Goal: Contribute content

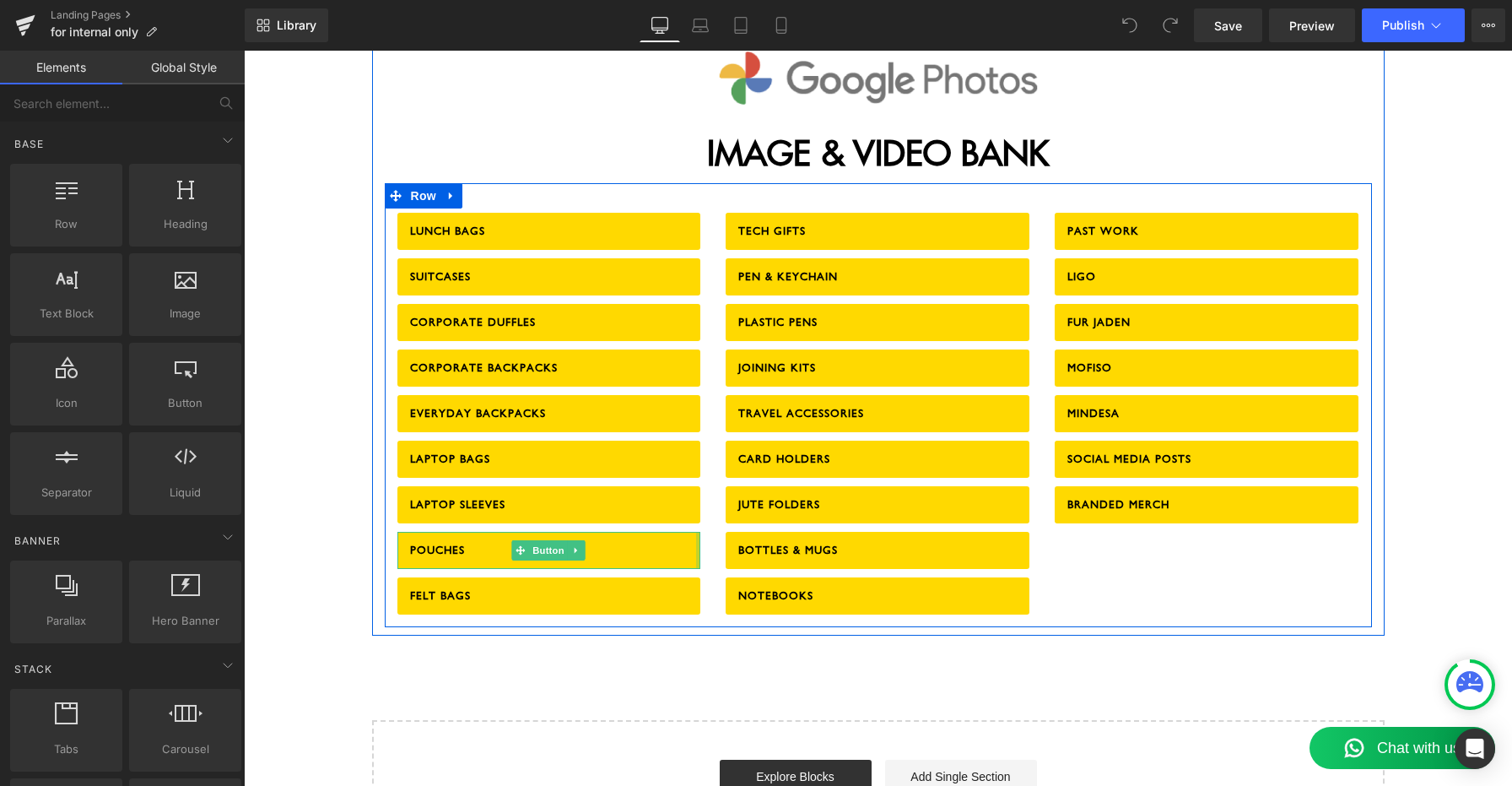
scroll to position [2170, 0]
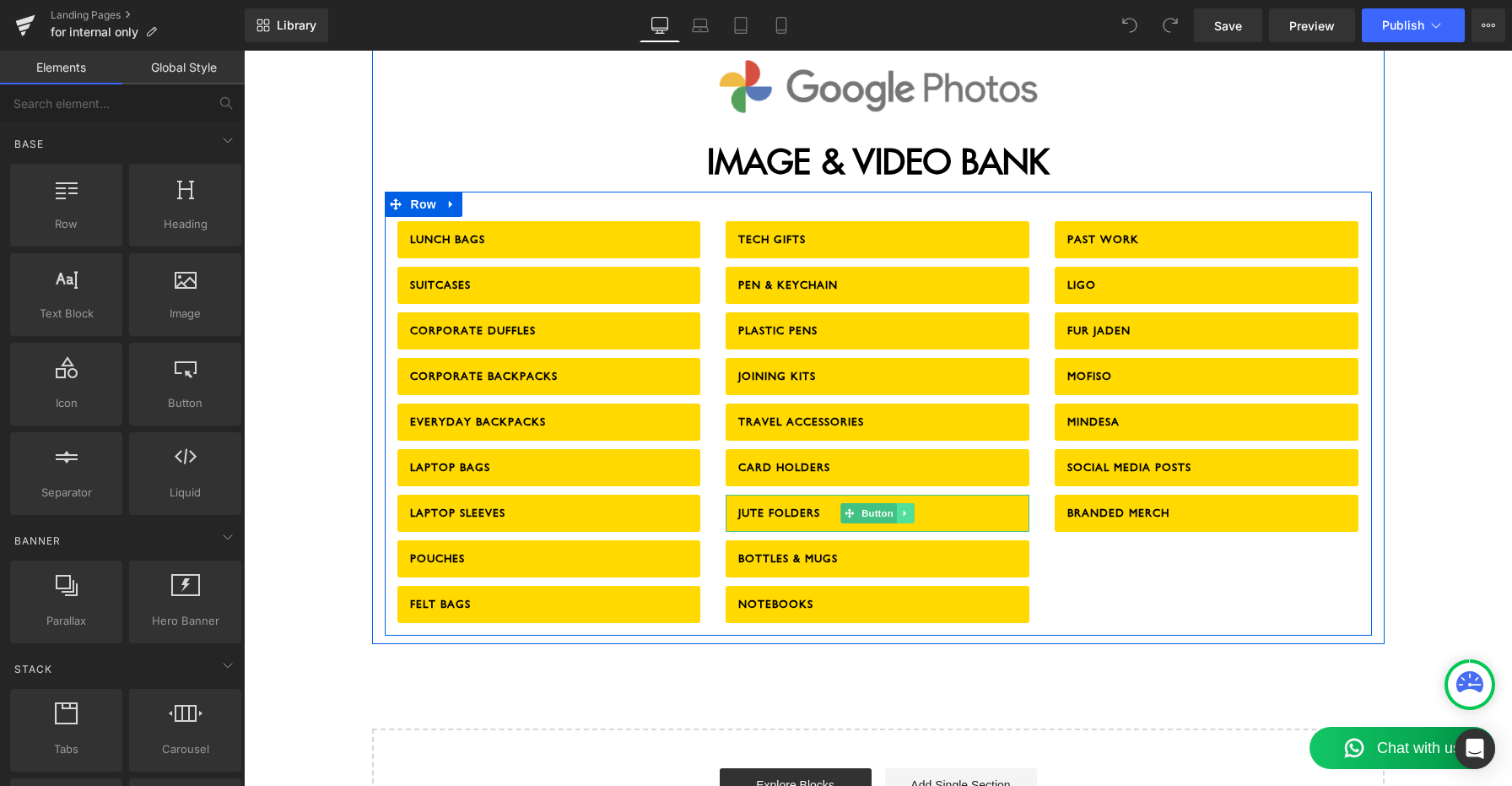
click at [906, 508] on icon at bounding box center [905, 513] width 9 height 10
click at [909, 508] on icon at bounding box center [913, 512] width 9 height 9
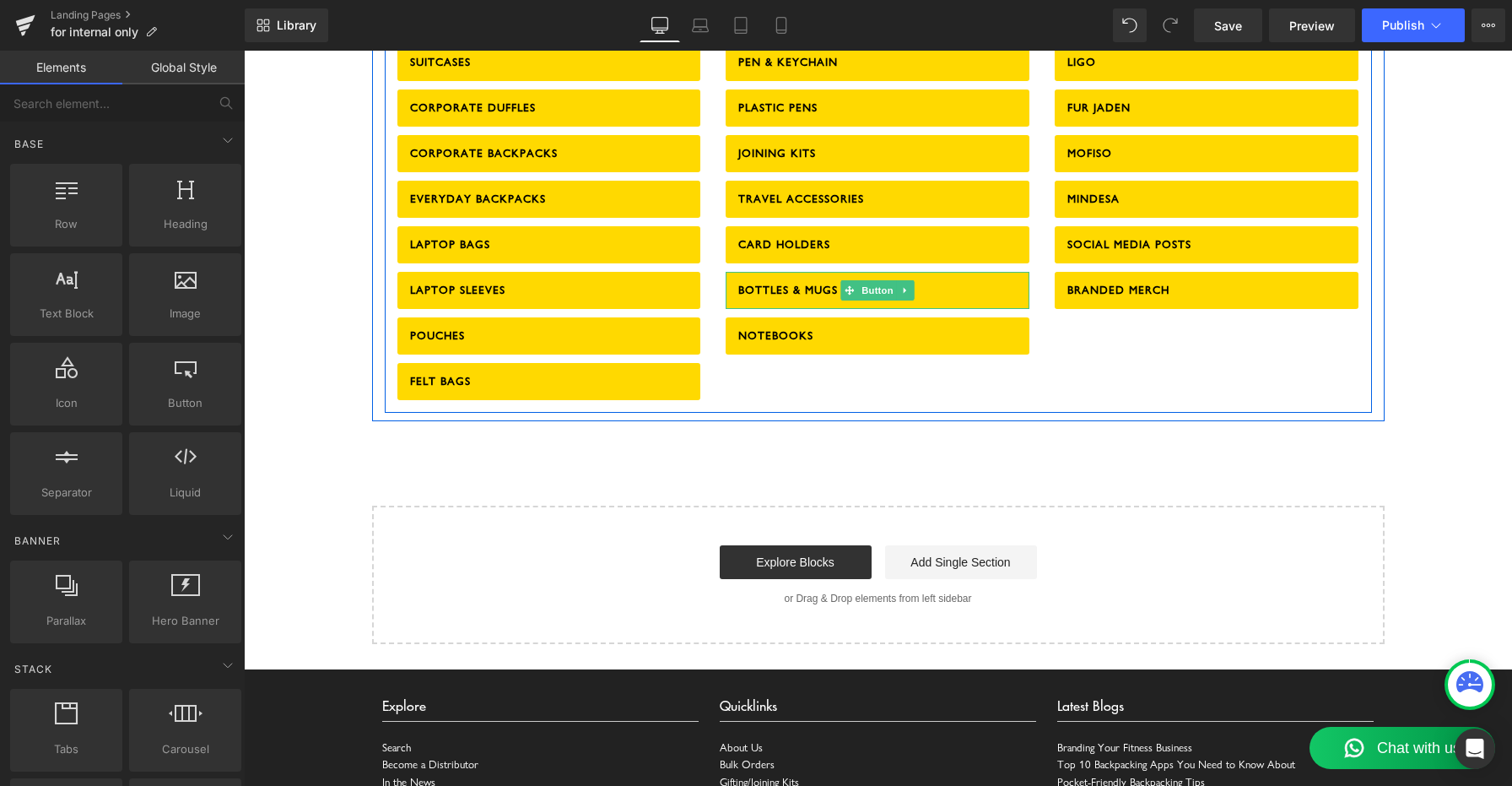
scroll to position [1947, 0]
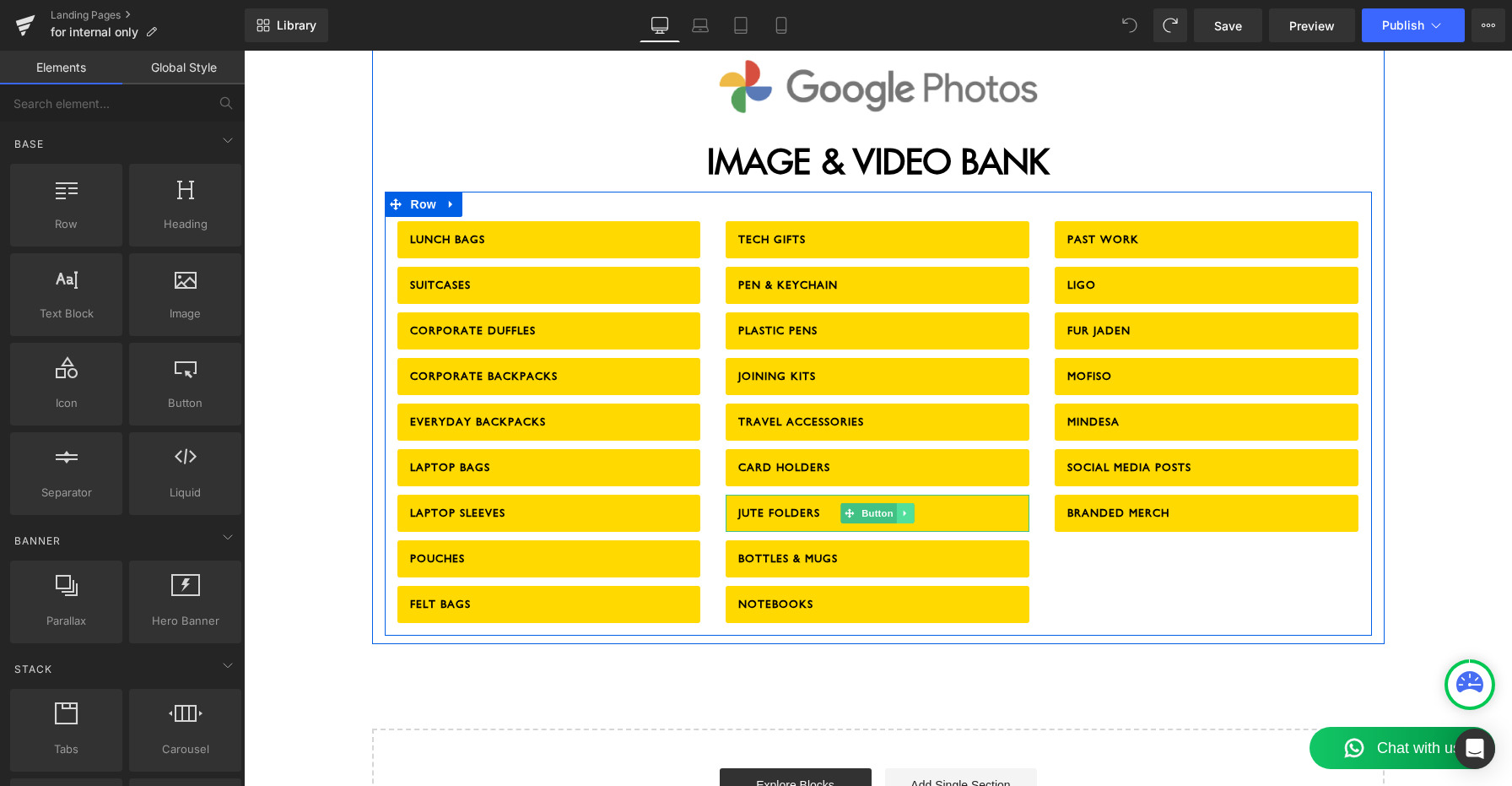
click at [910, 503] on link at bounding box center [906, 513] width 18 height 20
click at [890, 503] on link at bounding box center [897, 513] width 18 height 20
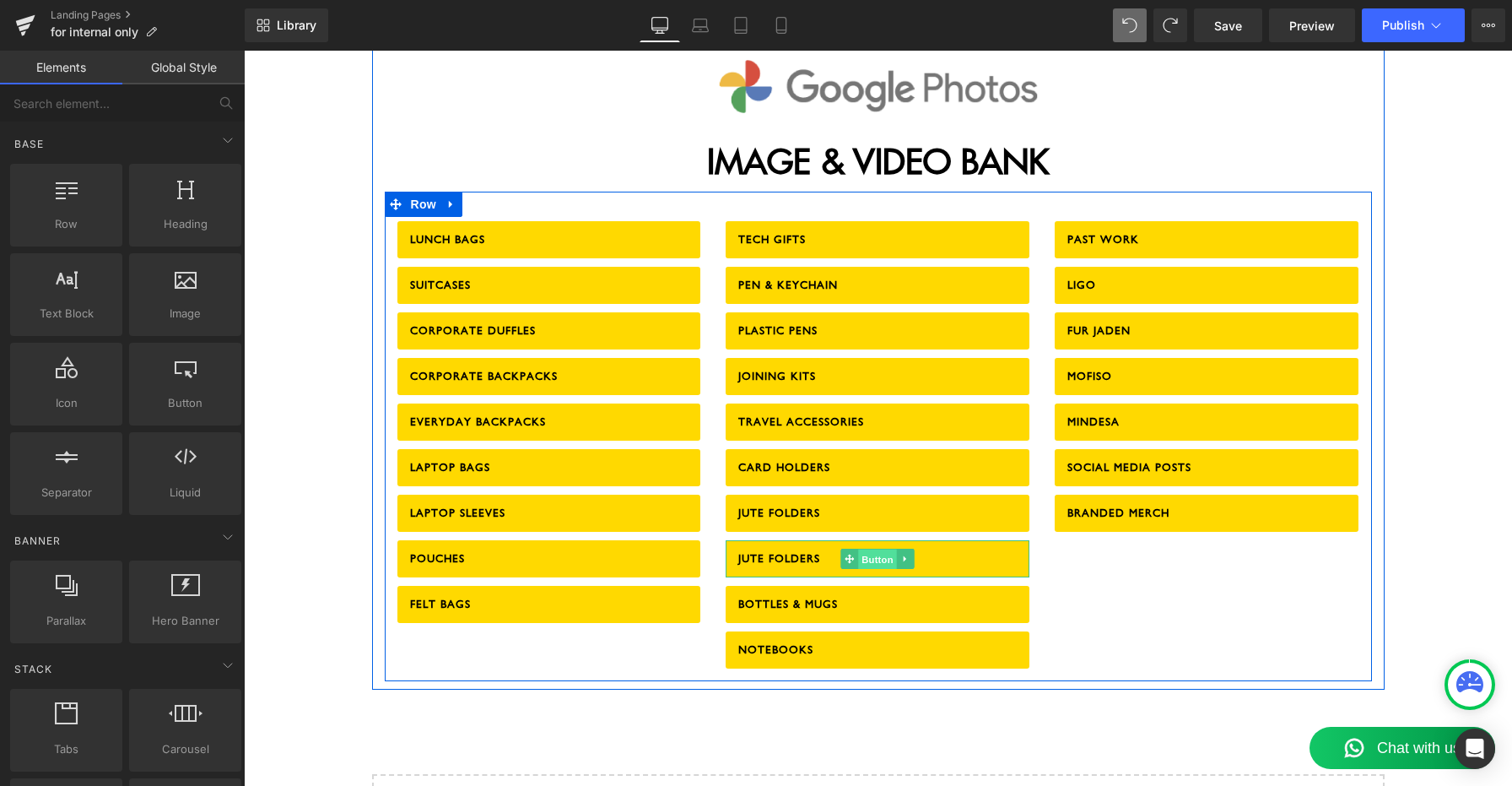
click at [881, 549] on span "Button" at bounding box center [878, 559] width 39 height 20
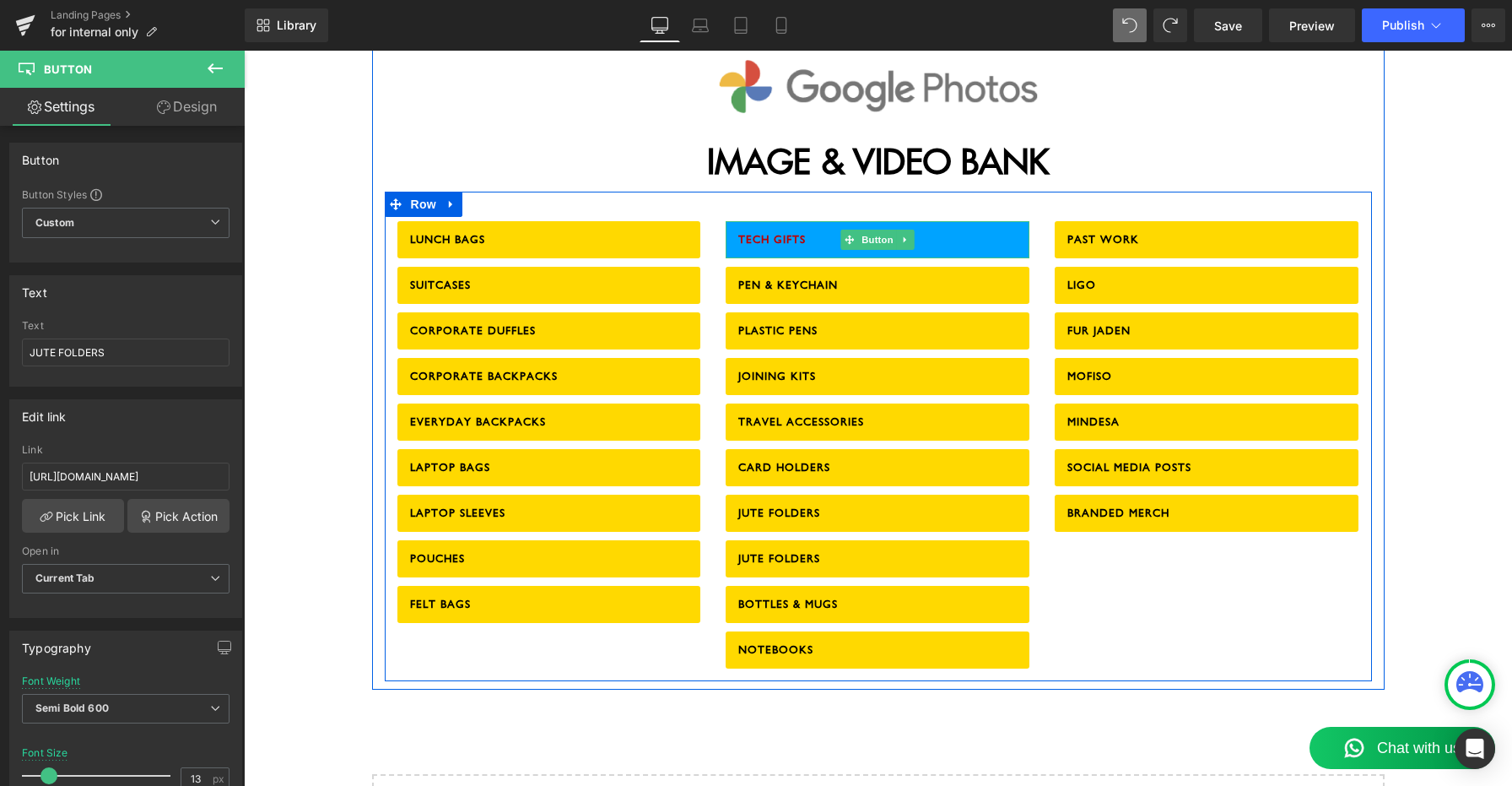
scroll to position [1922, 0]
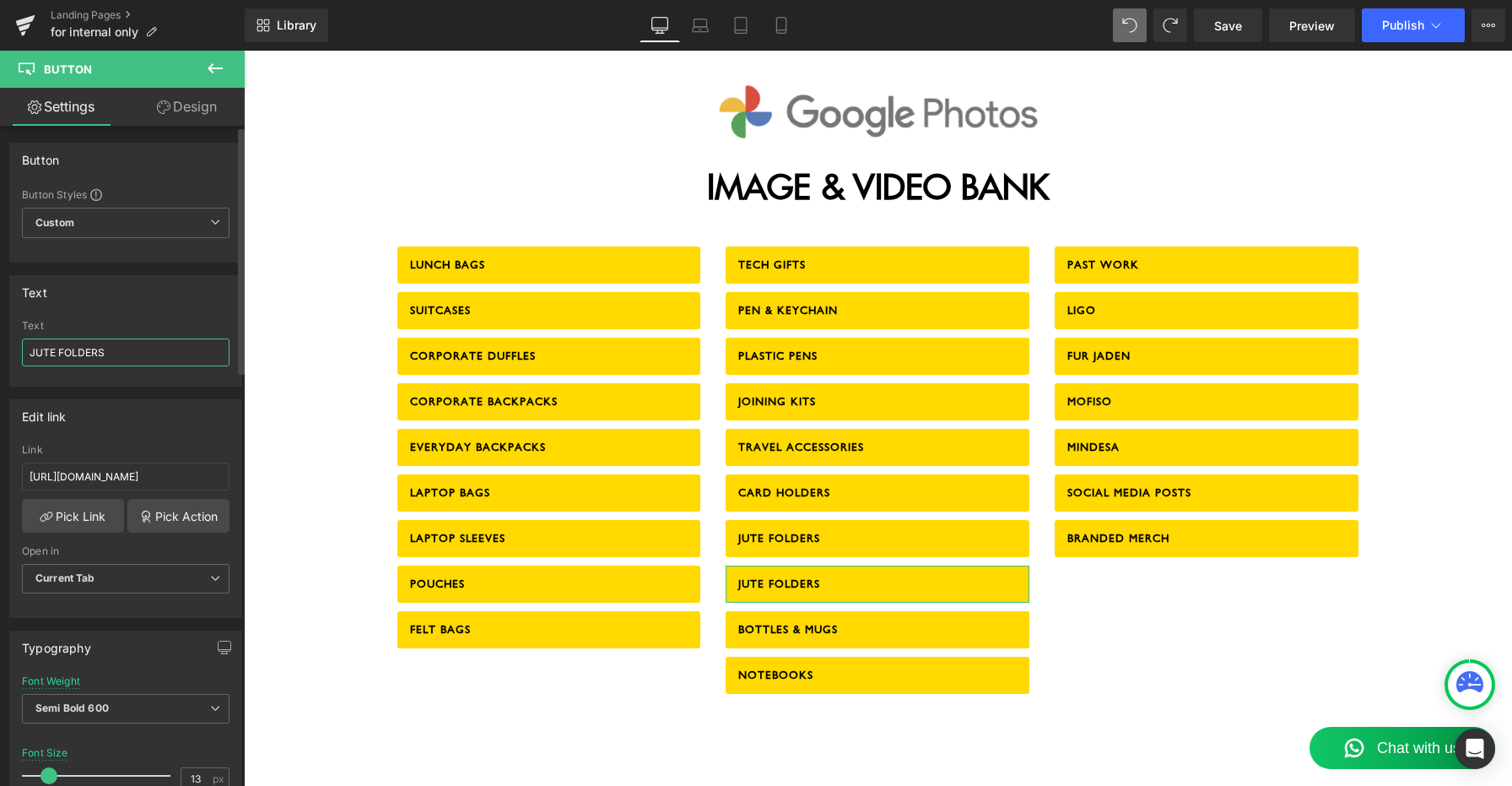
click at [42, 355] on input "JUTE FOLDERS" at bounding box center [126, 353] width 207 height 28
type input "DOCUMENT FOLDERS"
click at [393, 651] on div "LUNCH BAGS Button SUITCASES Button CORPORATE DUFFLES Button CORPORATE BACKPACKS…" at bounding box center [878, 461] width 987 height 489
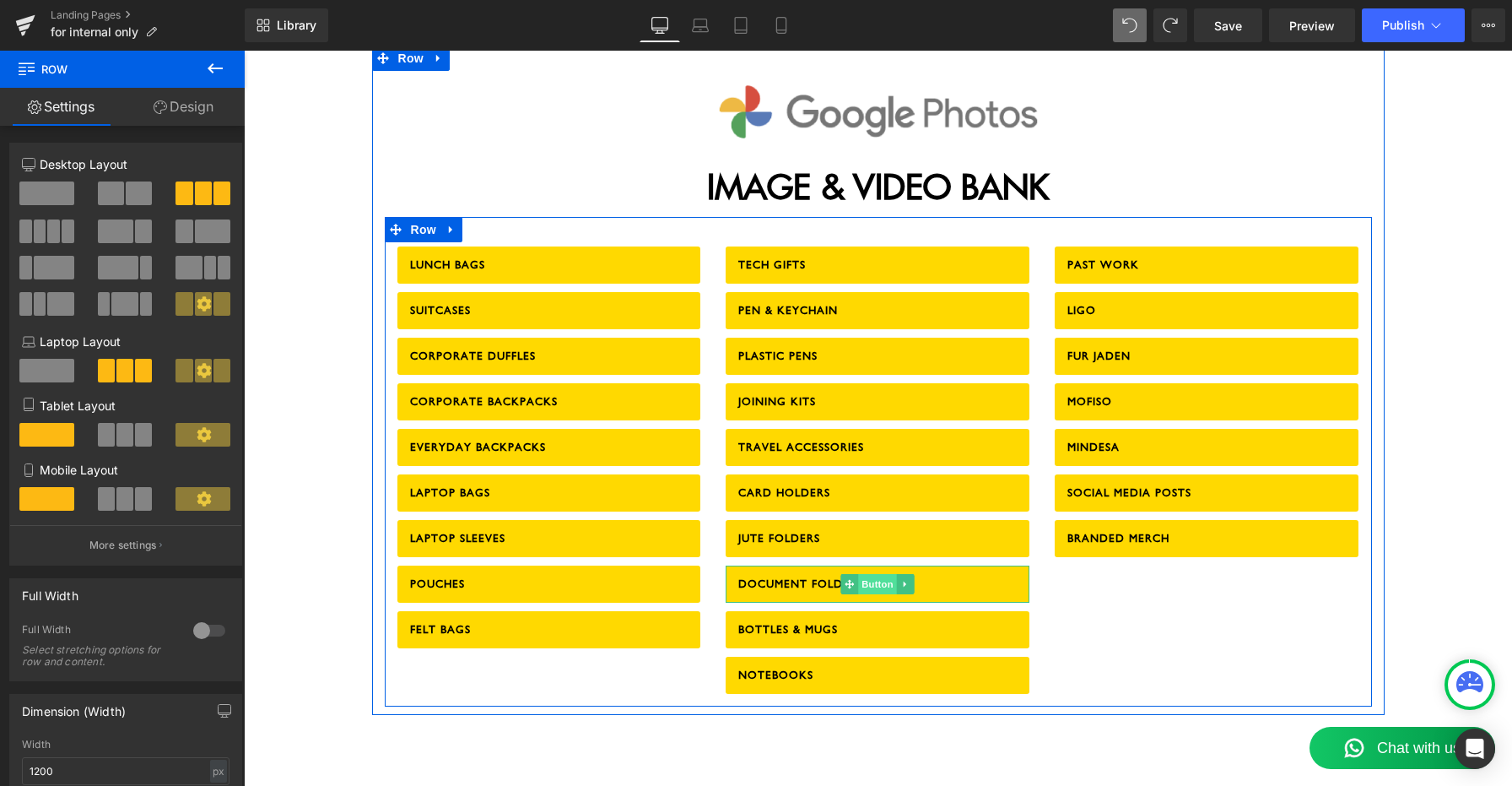
click at [866, 574] on span "Button" at bounding box center [878, 584] width 39 height 20
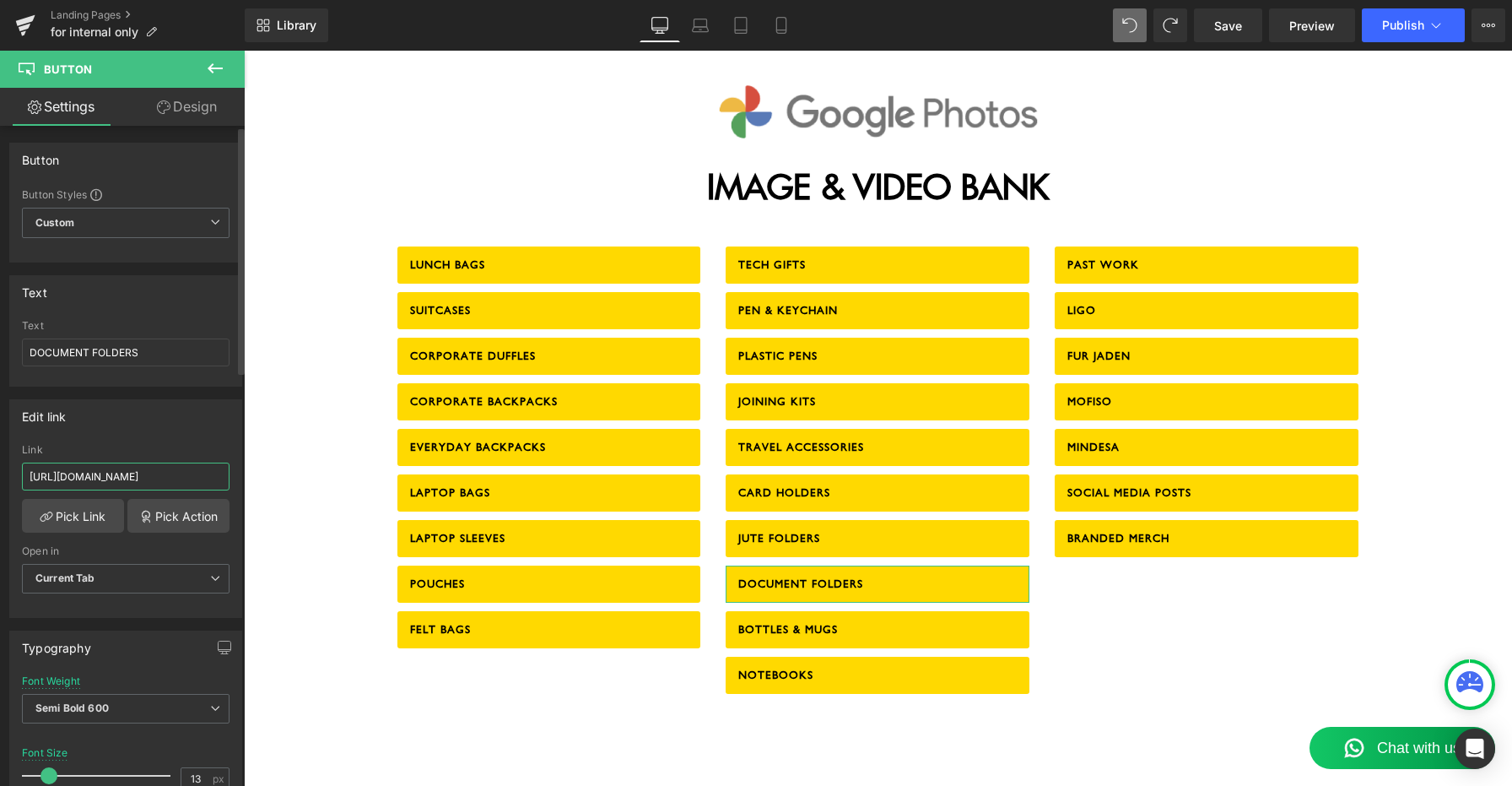
click at [193, 463] on input "[URL][DOMAIN_NAME]" at bounding box center [126, 476] width 207 height 28
paste input "bA5ekNEYPB1VbsKb"
type input "[URL][DOMAIN_NAME]"
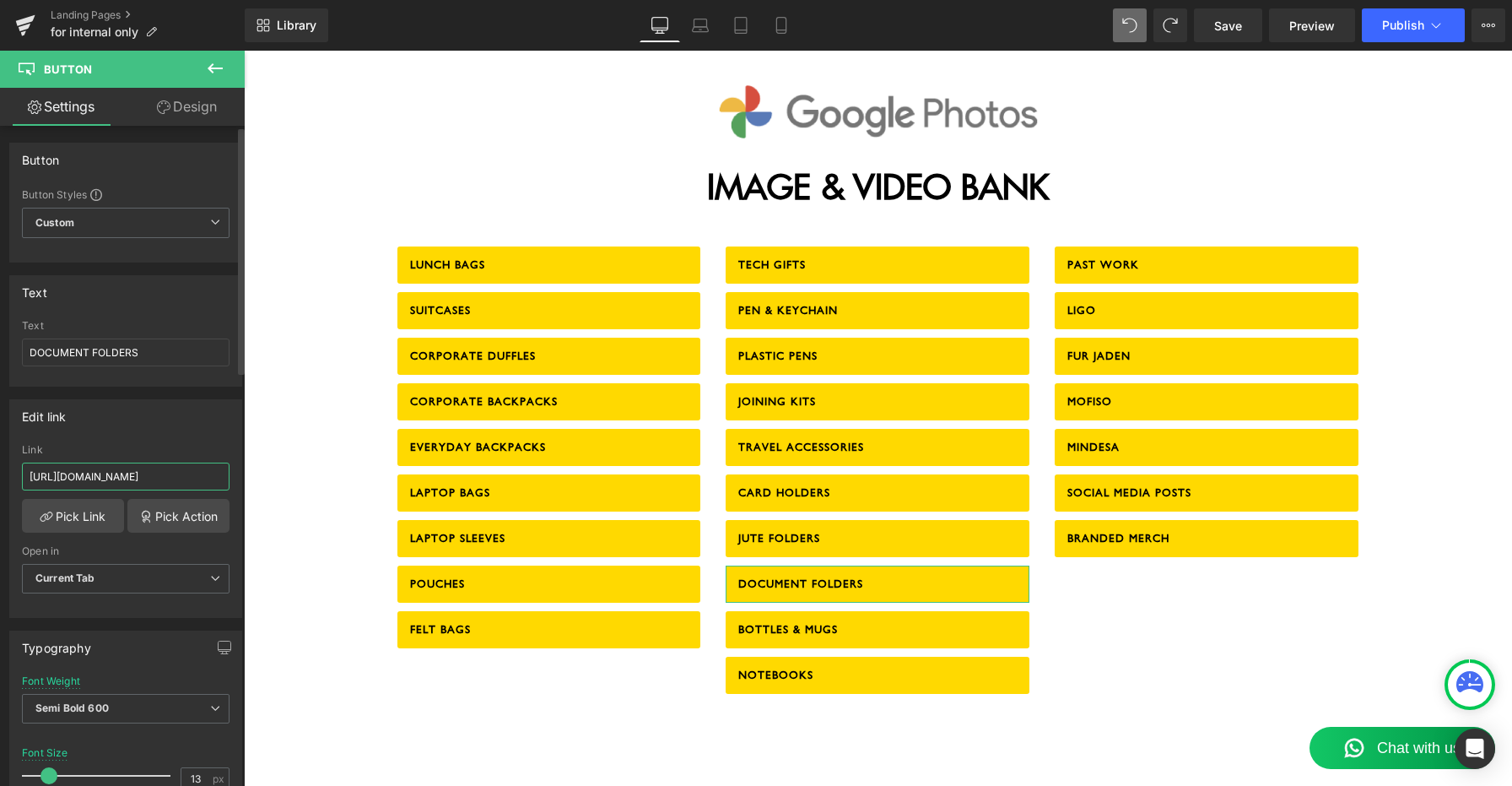
scroll to position [0, 45]
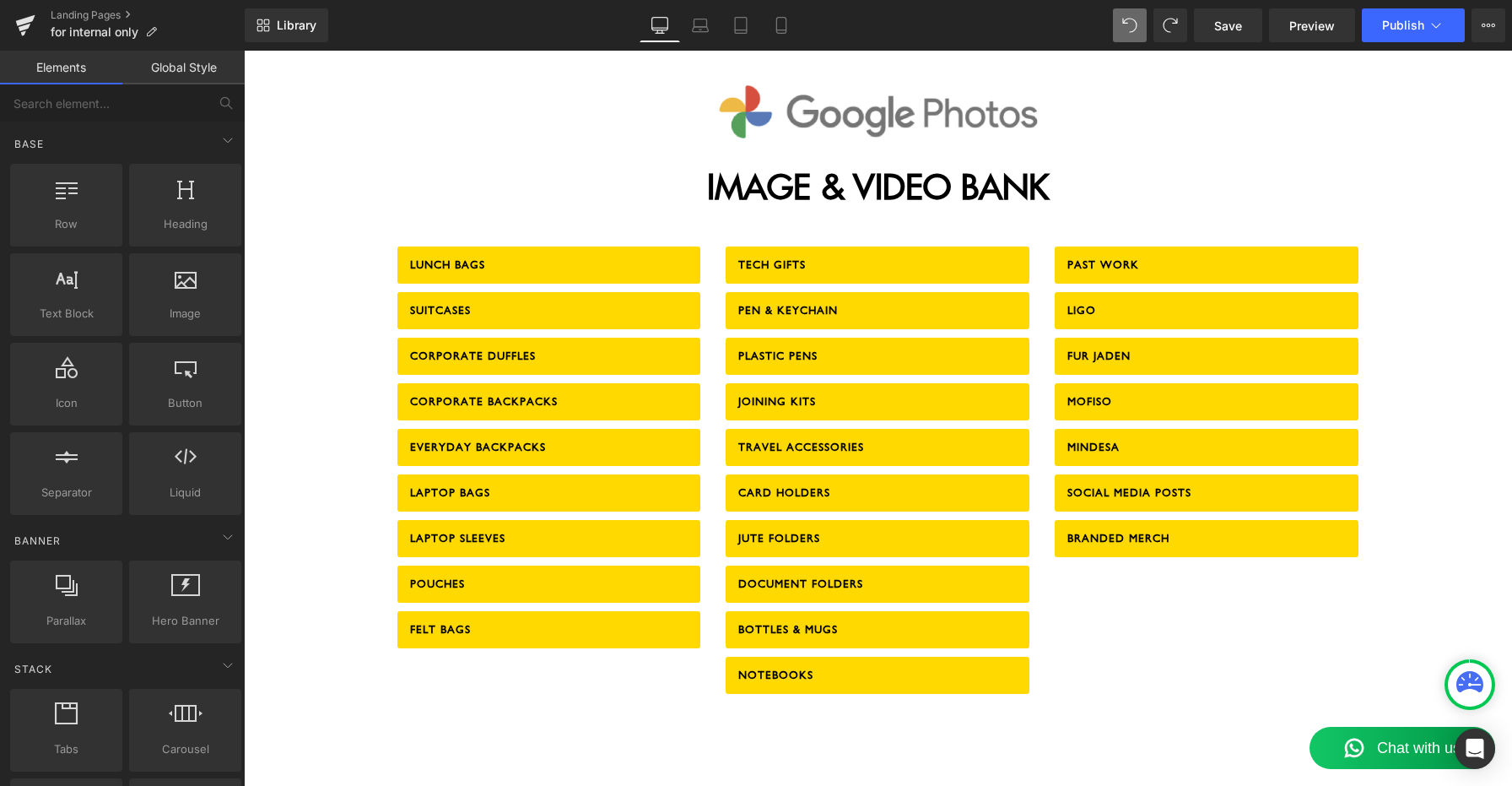
scroll to position [0, 0]
click at [1212, 30] on link "Save" at bounding box center [1228, 25] width 69 height 34
click at [1420, 22] on span "Publish" at bounding box center [1403, 26] width 42 height 14
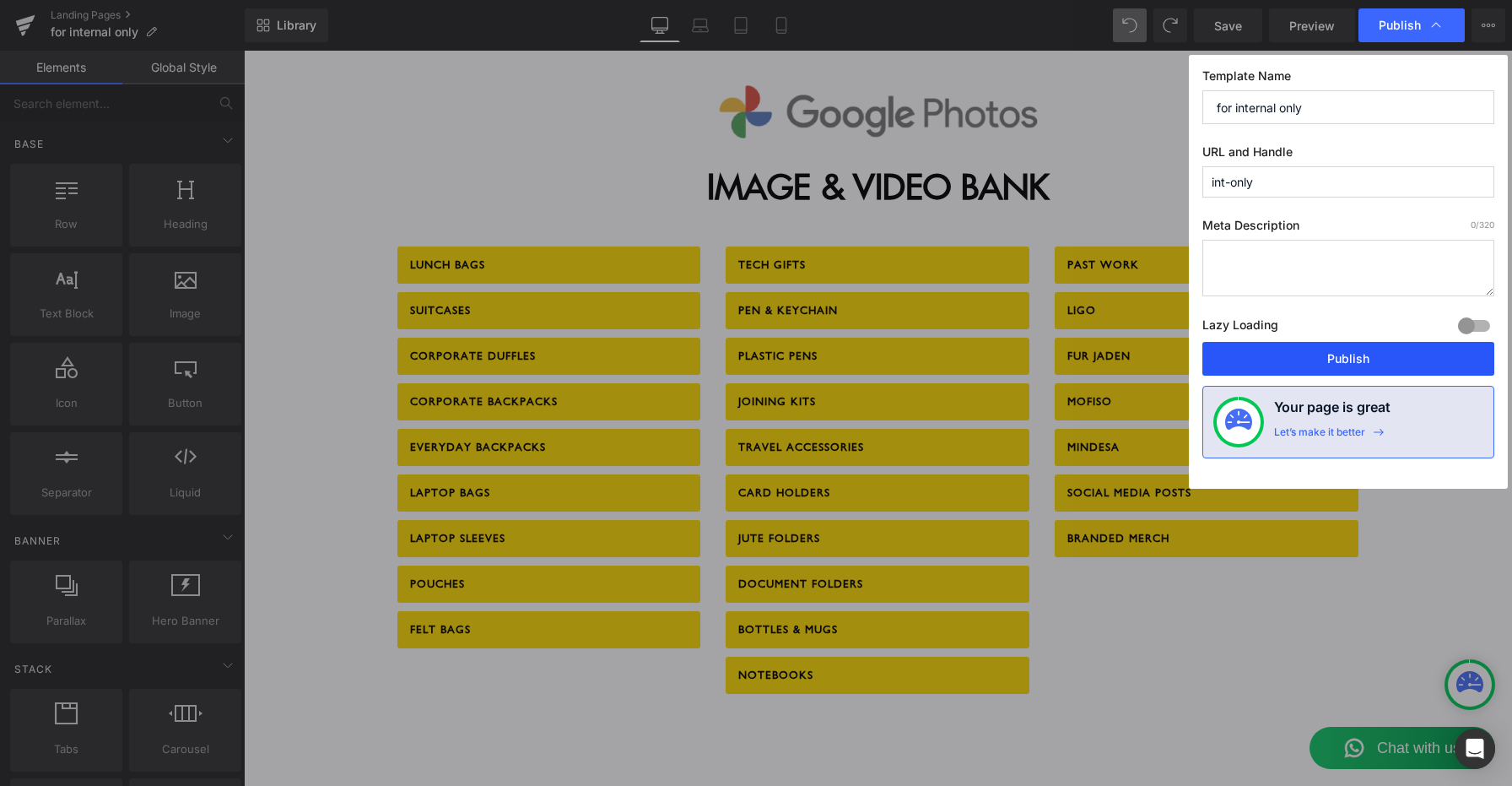
click at [1348, 359] on button "Publish" at bounding box center [1348, 359] width 292 height 34
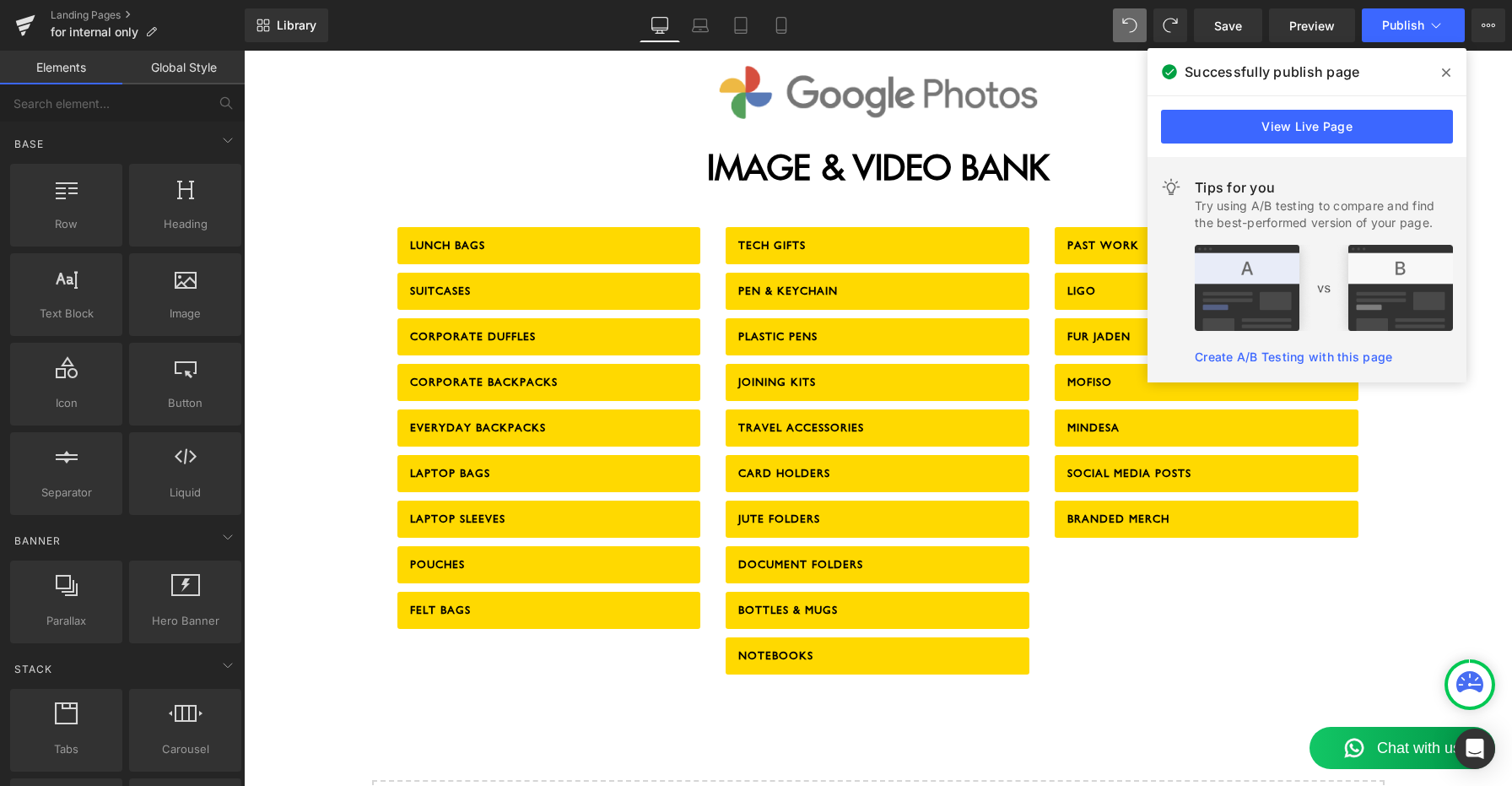
scroll to position [1945, 0]
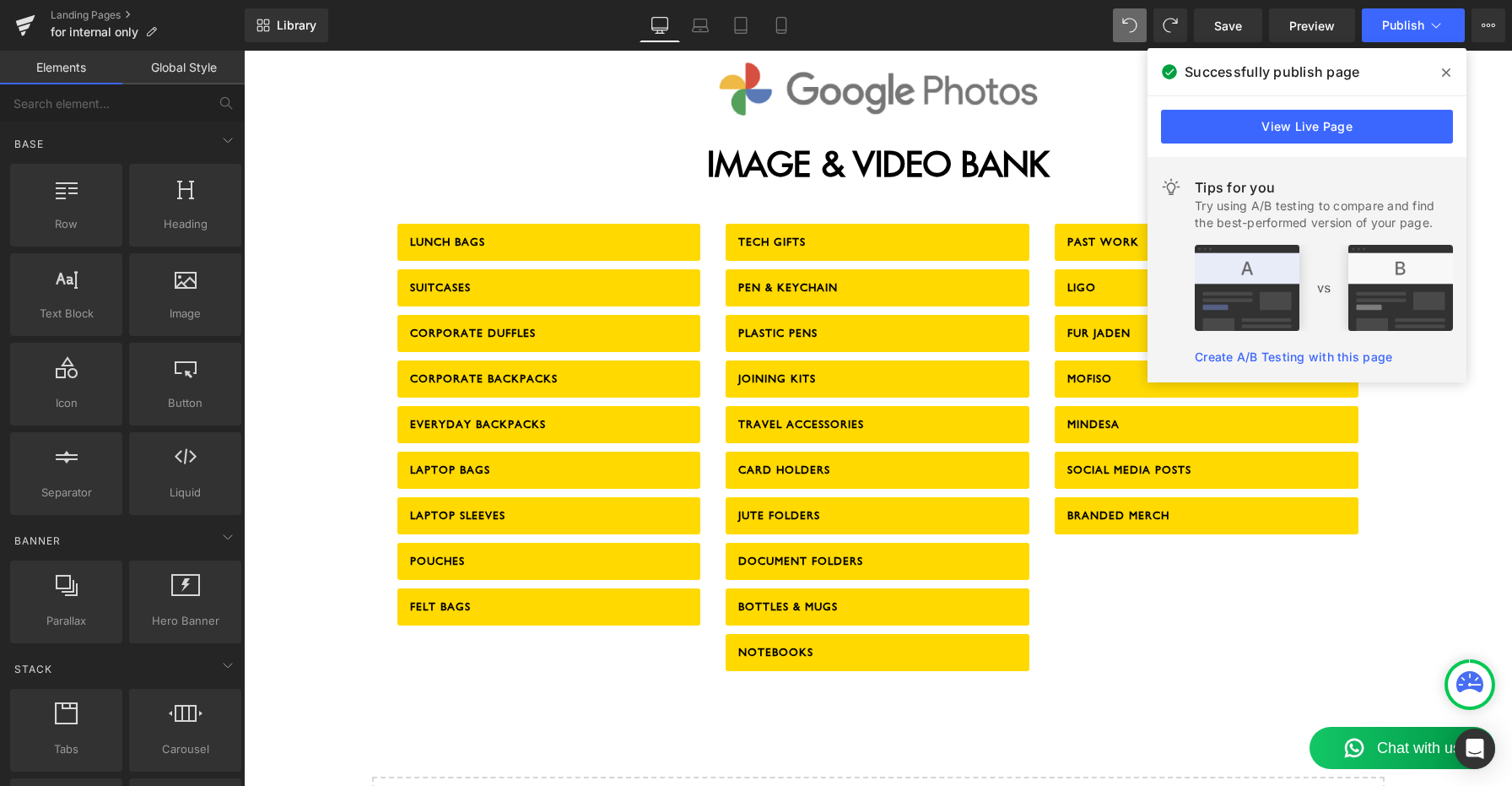
click at [1449, 69] on icon at bounding box center [1446, 73] width 8 height 14
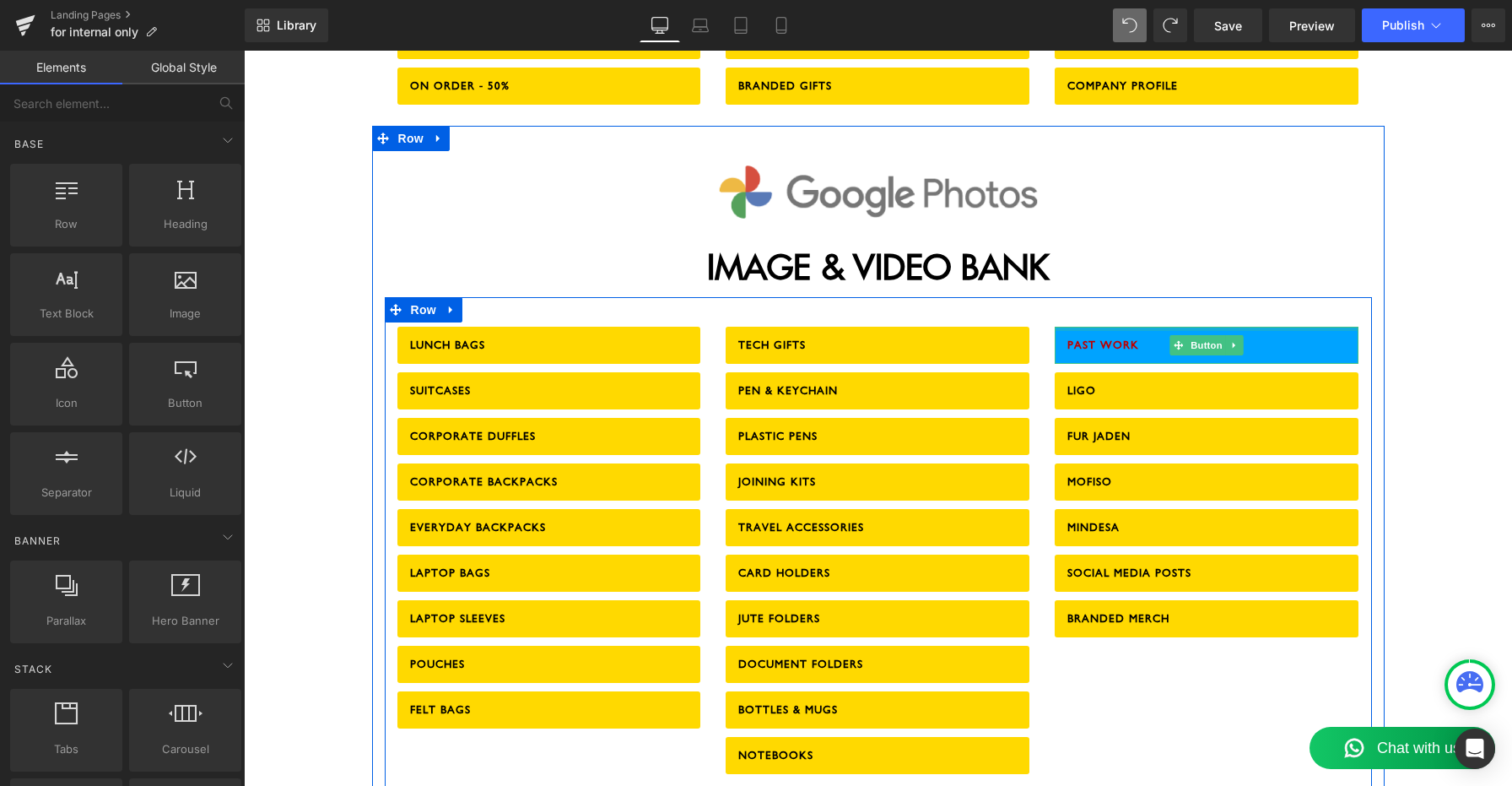
scroll to position [1783, 0]
